Goal: Contribute content: Contribute content

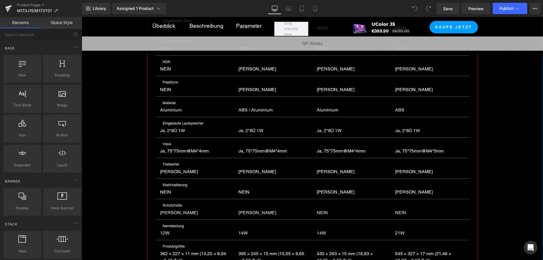
scroll to position [3028, 0]
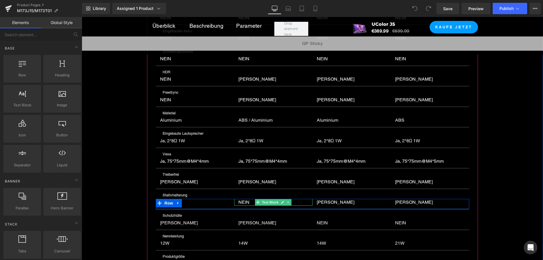
click at [239, 199] on p "NEIN" at bounding box center [272, 202] width 67 height 7
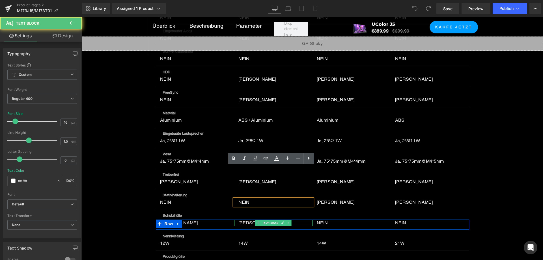
click at [239, 220] on p "[PERSON_NAME]" at bounding box center [272, 223] width 67 height 7
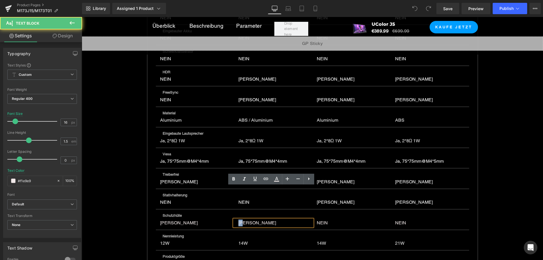
click at [239, 220] on p "[PERSON_NAME]" at bounding box center [272, 223] width 67 height 7
copy p "[PERSON_NAME]"
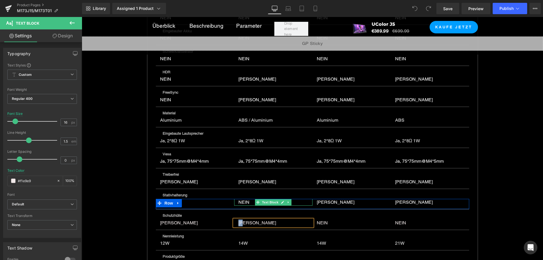
click at [244, 199] on p "NEIN" at bounding box center [272, 202] width 67 height 7
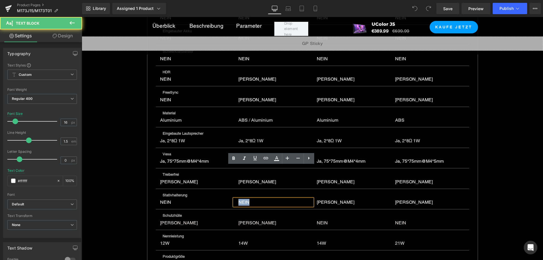
click at [244, 199] on p "NEIN" at bounding box center [272, 202] width 67 height 7
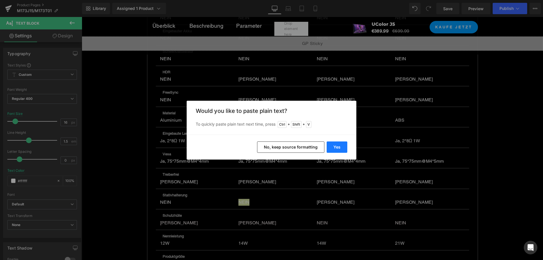
click at [336, 146] on button "Yes" at bounding box center [337, 147] width 21 height 11
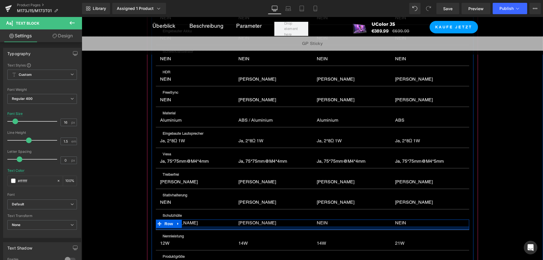
click at [242, 220] on div "Ja Text Block" at bounding box center [273, 223] width 78 height 7
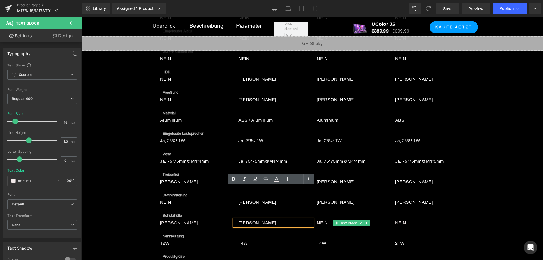
click at [321, 220] on p "NEIN" at bounding box center [350, 223] width 67 height 7
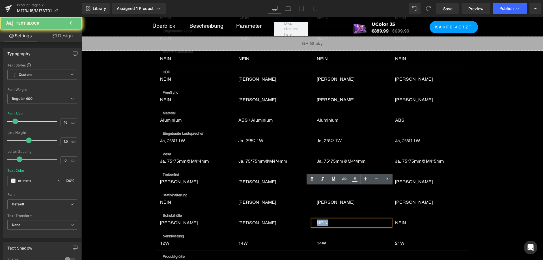
click at [321, 220] on p "NEIN" at bounding box center [350, 223] width 67 height 7
copy p "NEIN"
click at [239, 220] on p "[PERSON_NAME]" at bounding box center [272, 223] width 67 height 7
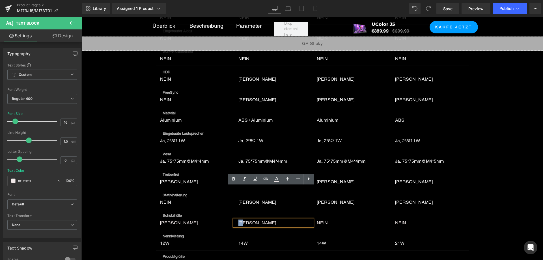
click at [239, 220] on p "[PERSON_NAME]" at bounding box center [272, 223] width 67 height 7
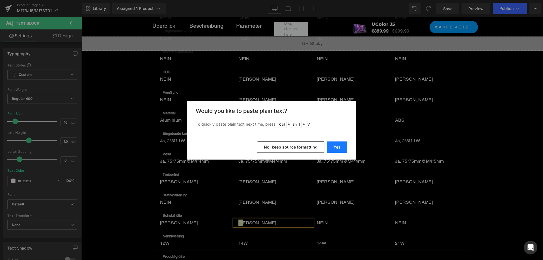
drag, startPoint x: 337, startPoint y: 144, endPoint x: 255, endPoint y: 127, distance: 83.6
click at [337, 143] on button "Yes" at bounding box center [337, 147] width 21 height 11
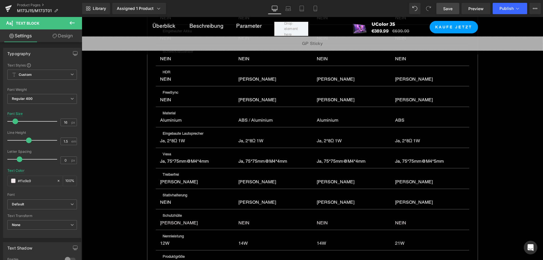
click at [451, 7] on span "Save" at bounding box center [447, 9] width 9 height 6
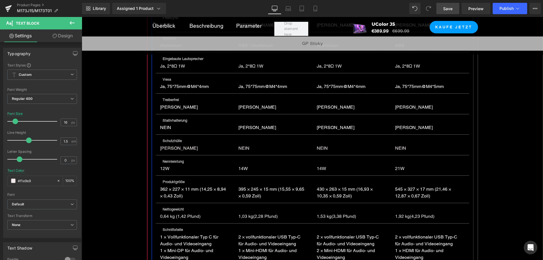
scroll to position [3113, 0]
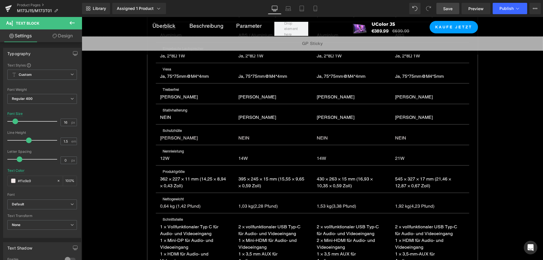
drag, startPoint x: 447, startPoint y: 10, endPoint x: 305, endPoint y: 84, distance: 159.5
click at [447, 10] on span "Save" at bounding box center [447, 9] width 9 height 6
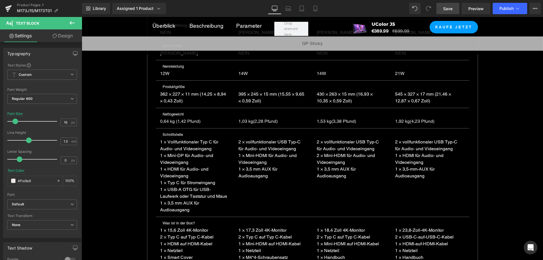
click at [450, 12] on link "Save" at bounding box center [448, 8] width 23 height 11
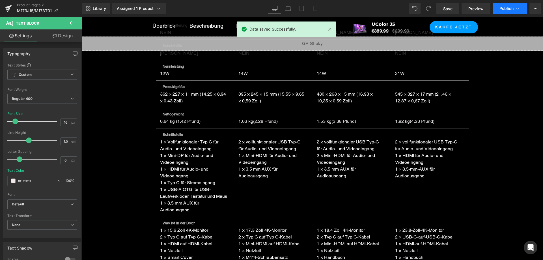
click at [505, 6] on span "Publish" at bounding box center [507, 8] width 14 height 5
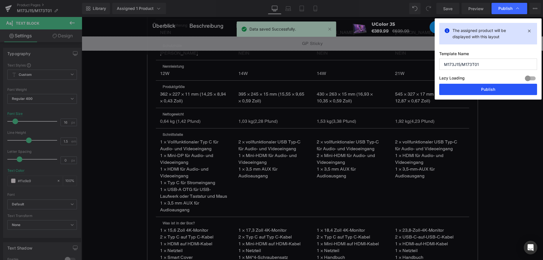
click at [494, 86] on button "Publish" at bounding box center [489, 89] width 98 height 11
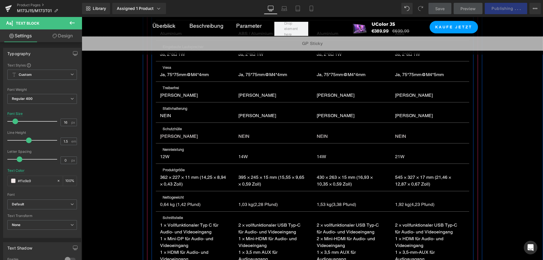
scroll to position [3085, 0]
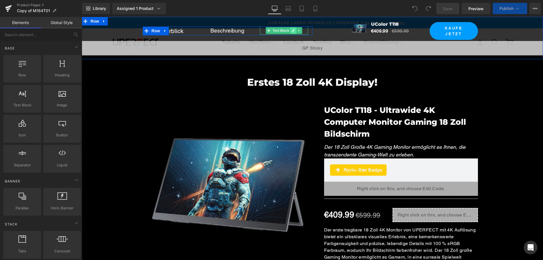
click at [292, 30] on icon at bounding box center [293, 30] width 3 height 3
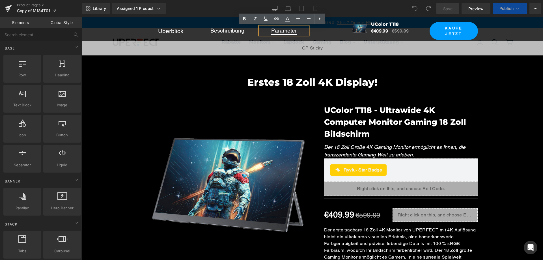
click at [290, 31] on link "Parameter" at bounding box center [283, 30] width 25 height 6
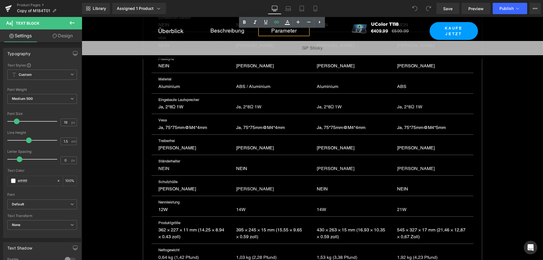
scroll to position [3132, 0]
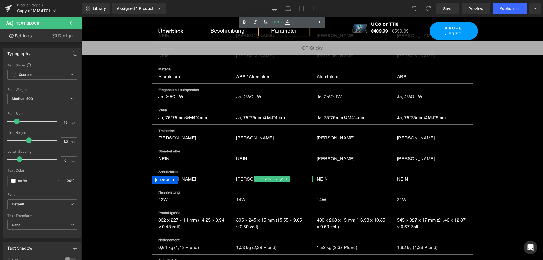
click at [238, 176] on div "Ja Text Block" at bounding box center [272, 179] width 81 height 7
click at [238, 176] on p "[PERSON_NAME]" at bounding box center [271, 179] width 70 height 7
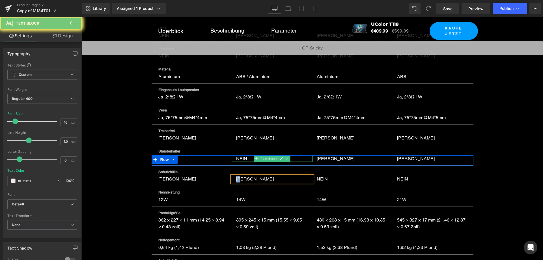
click at [241, 155] on p "NEIN" at bounding box center [271, 158] width 70 height 7
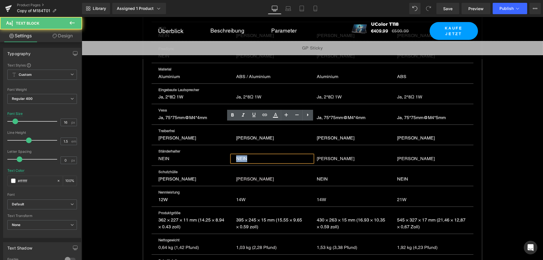
click at [241, 155] on p "NEIN" at bounding box center [271, 158] width 70 height 7
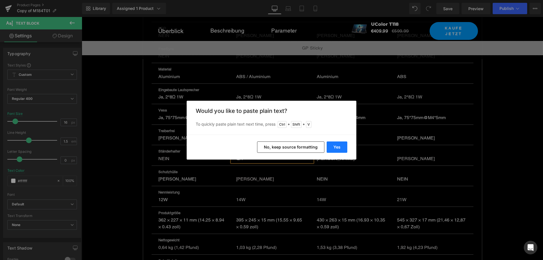
drag, startPoint x: 341, startPoint y: 147, endPoint x: 260, endPoint y: 130, distance: 82.4
click at [341, 147] on button "Yes" at bounding box center [337, 147] width 21 height 11
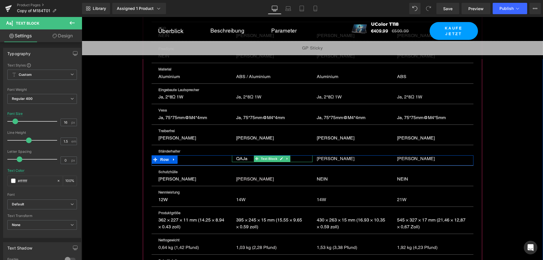
click at [244, 155] on p "QAJa" at bounding box center [271, 158] width 70 height 7
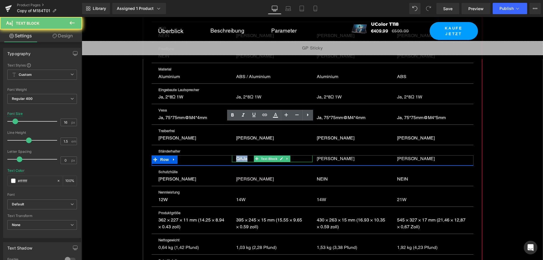
click at [244, 155] on p "QAJa" at bounding box center [271, 158] width 70 height 7
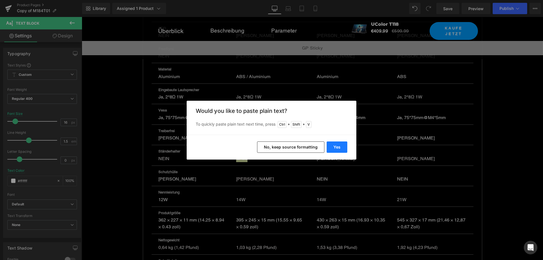
click at [335, 144] on button "Yes" at bounding box center [337, 147] width 21 height 11
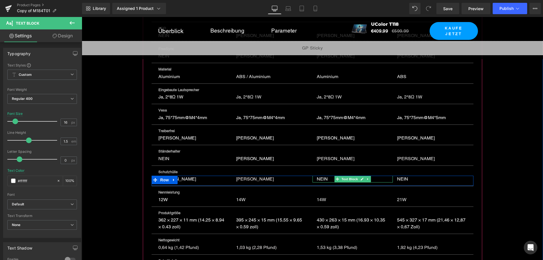
click at [320, 176] on p "NEIN" at bounding box center [352, 179] width 70 height 7
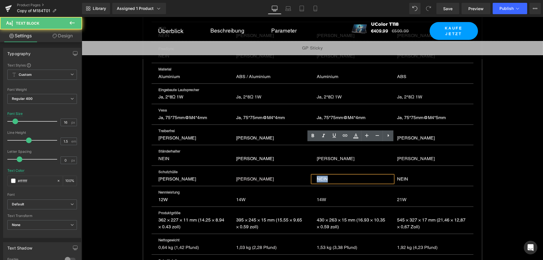
click at [320, 176] on p "NEIN" at bounding box center [352, 179] width 70 height 7
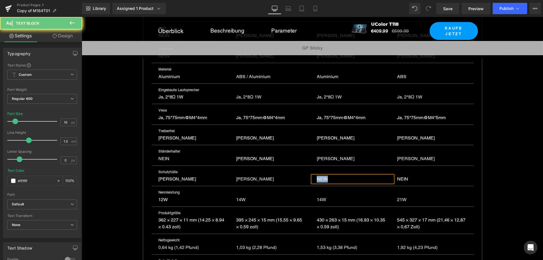
copy p "NEIN"
click at [236, 176] on p "[PERSON_NAME]" at bounding box center [271, 179] width 70 height 7
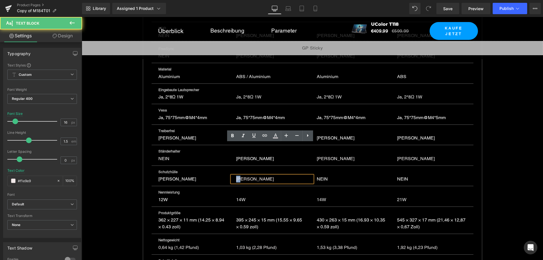
click at [236, 176] on p "[PERSON_NAME]" at bounding box center [271, 179] width 70 height 7
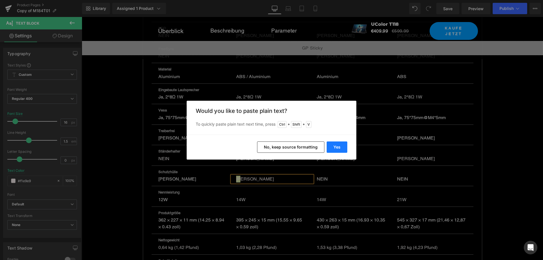
drag, startPoint x: 334, startPoint y: 147, endPoint x: 338, endPoint y: 45, distance: 102.5
click at [334, 147] on button "Yes" at bounding box center [337, 147] width 21 height 11
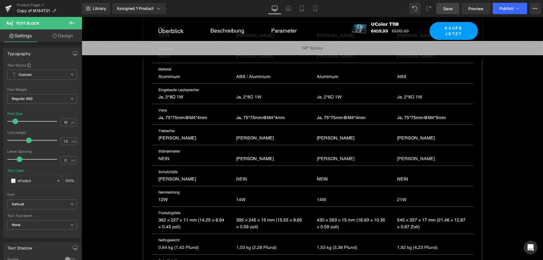
click at [444, 8] on span "Save" at bounding box center [447, 9] width 9 height 6
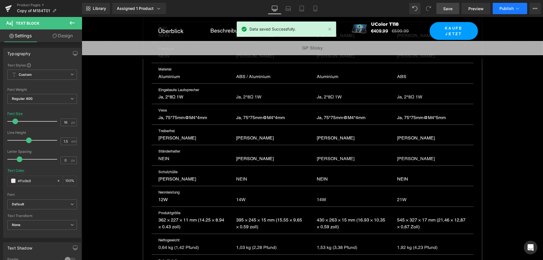
click at [507, 8] on span "Publish" at bounding box center [507, 8] width 14 height 5
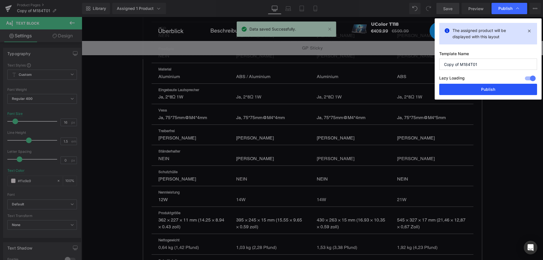
drag, startPoint x: 500, startPoint y: 90, endPoint x: 418, endPoint y: 67, distance: 85.6
click at [500, 90] on button "Publish" at bounding box center [489, 89] width 98 height 11
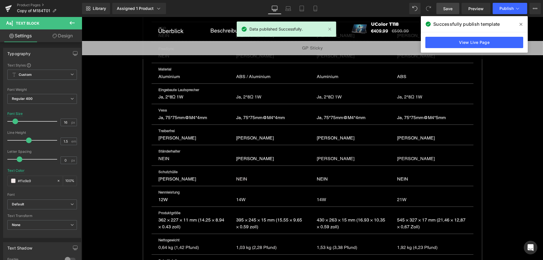
scroll to position [137, 0]
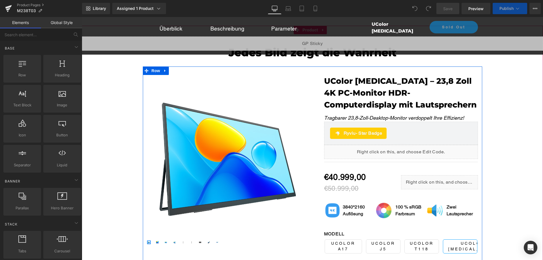
scroll to position [113, 0]
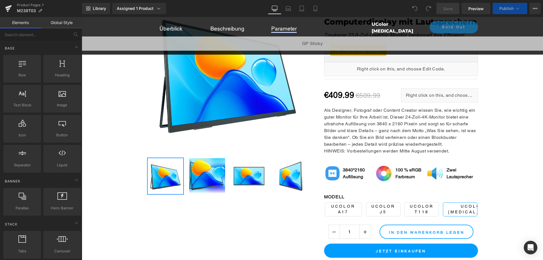
click at [283, 28] on div "Parameter Text Block" at bounding box center [284, 29] width 48 height 8
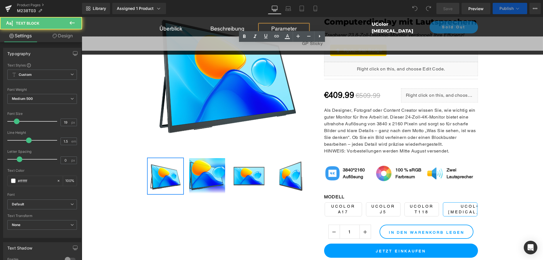
click at [283, 28] on link "Parameter" at bounding box center [283, 28] width 25 height 6
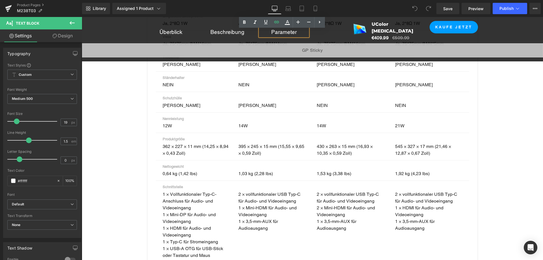
scroll to position [4284, 0]
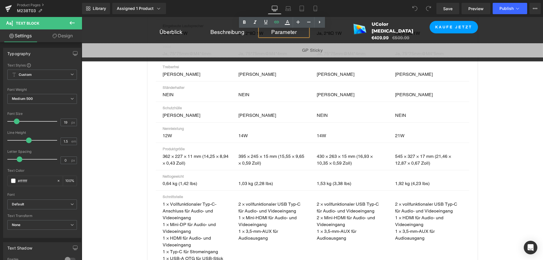
click at [244, 112] on p "[PERSON_NAME]" at bounding box center [272, 115] width 67 height 7
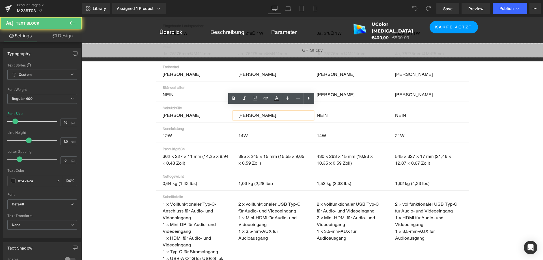
click at [244, 112] on p "[PERSON_NAME]" at bounding box center [272, 115] width 67 height 7
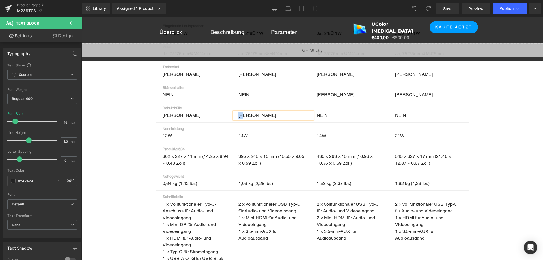
copy p "[PERSON_NAME]"
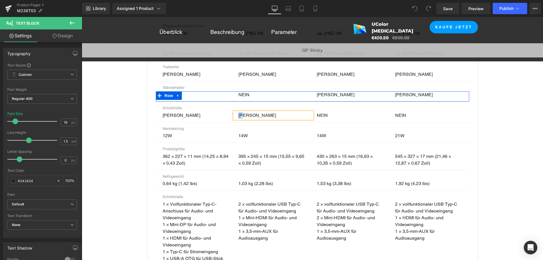
click at [248, 91] on p "NEIN" at bounding box center [272, 94] width 67 height 7
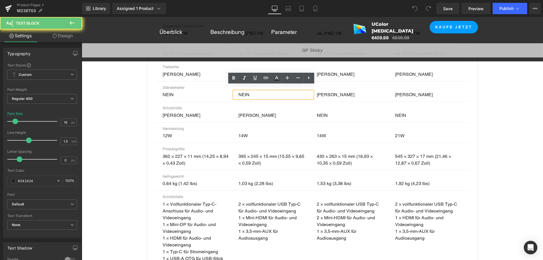
click at [248, 91] on p "NEIN" at bounding box center [272, 94] width 67 height 7
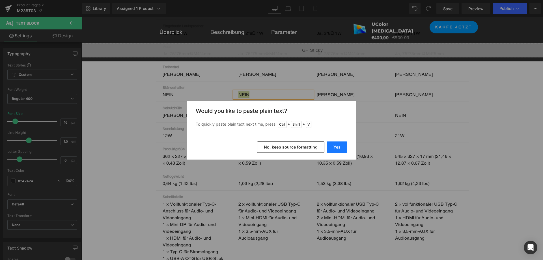
drag, startPoint x: 332, startPoint y: 149, endPoint x: 250, endPoint y: 132, distance: 83.6
click at [332, 149] on button "Yes" at bounding box center [337, 147] width 21 height 11
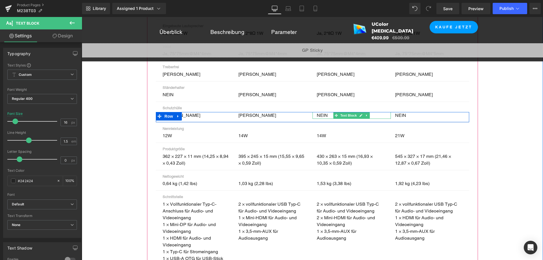
click at [318, 112] on p "NEIN" at bounding box center [350, 115] width 67 height 7
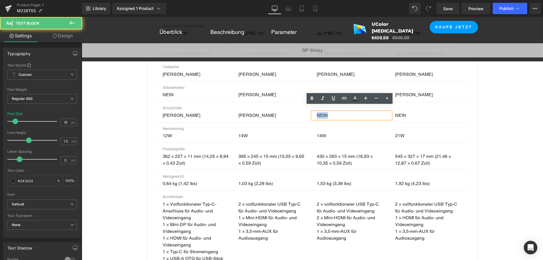
click at [318, 112] on p "NEIN" at bounding box center [350, 115] width 67 height 7
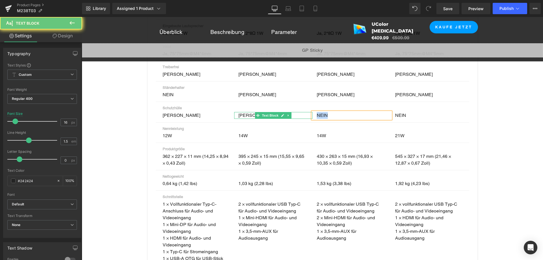
copy p "NEIN"
click at [236, 112] on div "[PERSON_NAME]" at bounding box center [273, 115] width 78 height 7
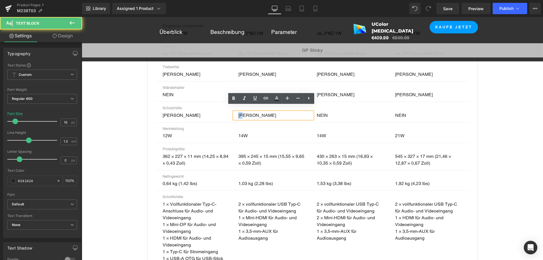
click at [236, 112] on div "[PERSON_NAME]" at bounding box center [273, 115] width 78 height 7
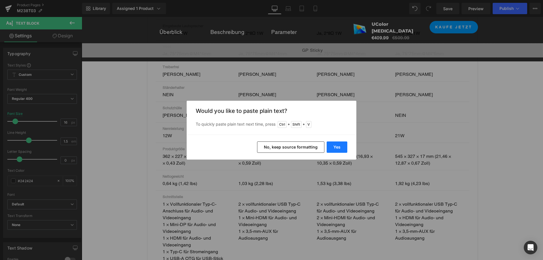
click at [333, 143] on button "Yes" at bounding box center [337, 147] width 21 height 11
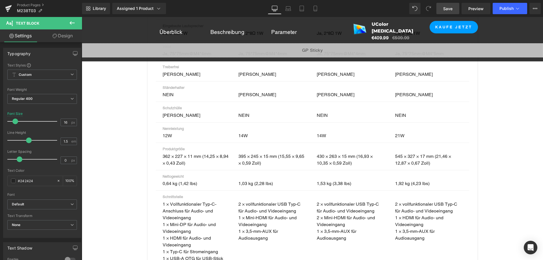
drag, startPoint x: 453, startPoint y: 9, endPoint x: 299, endPoint y: 108, distance: 183.1
click at [453, 9] on span "Save" at bounding box center [447, 9] width 9 height 6
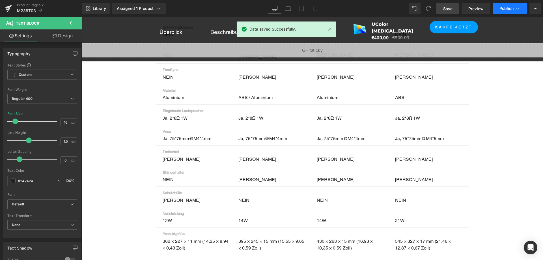
click at [505, 8] on span "Publish" at bounding box center [507, 8] width 14 height 5
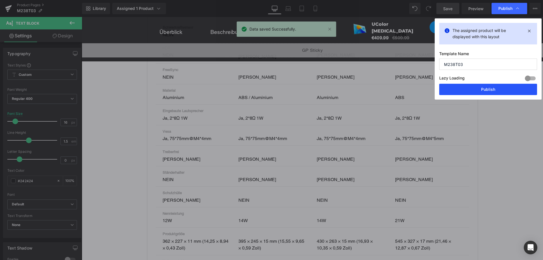
drag, startPoint x: 478, startPoint y: 87, endPoint x: 396, endPoint y: 70, distance: 84.1
click at [478, 87] on button "Publish" at bounding box center [489, 89] width 98 height 11
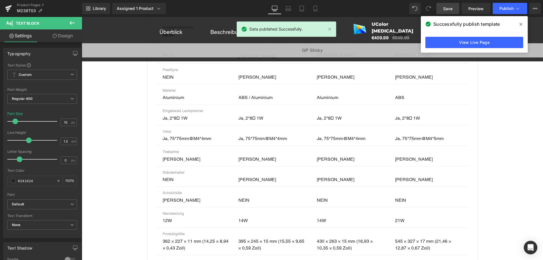
scroll to position [305, 0]
